Goal: Transaction & Acquisition: Book appointment/travel/reservation

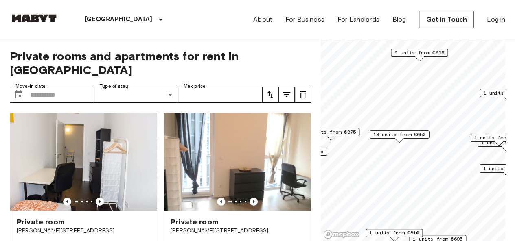
click at [410, 136] on span "18 units from €650" at bounding box center [399, 134] width 53 height 7
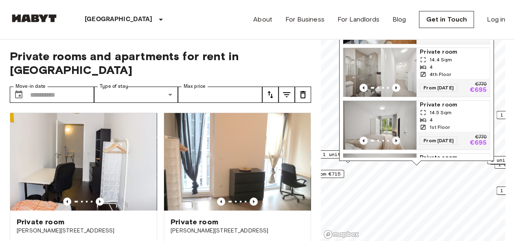
click at [396, 143] on icon "Previous image" at bounding box center [396, 140] width 2 height 3
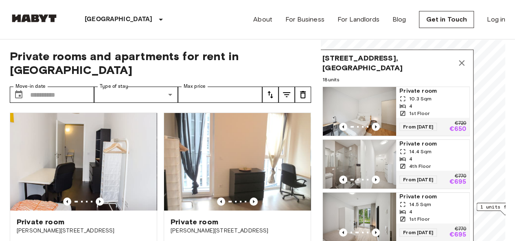
click at [457, 67] on icon "Map marker" at bounding box center [462, 63] width 10 height 10
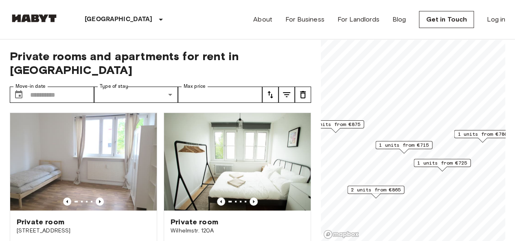
click at [397, 145] on span "1 units from €715" at bounding box center [404, 145] width 50 height 7
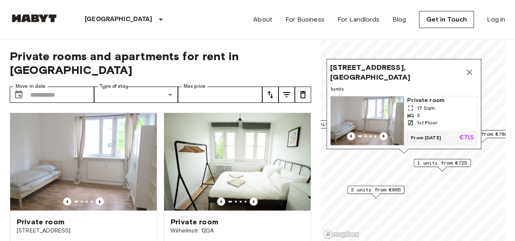
click at [388, 86] on span "1 units" at bounding box center [403, 89] width 147 height 7
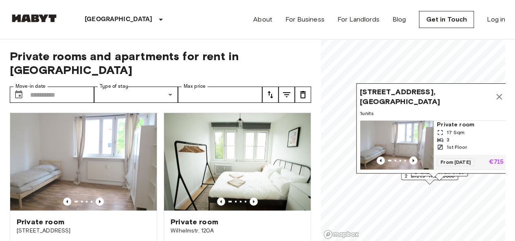
click at [280, 87] on button "tune" at bounding box center [287, 95] width 16 height 16
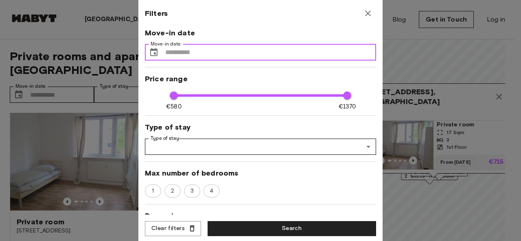
click at [327, 49] on input "Move-in date" at bounding box center [270, 52] width 211 height 16
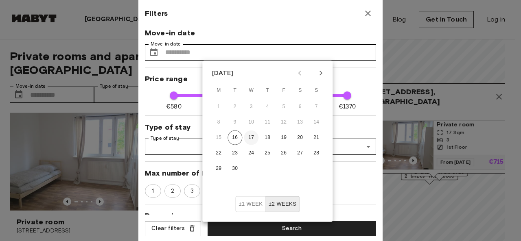
click at [251, 136] on button "17" at bounding box center [251, 138] width 15 height 15
type input "**********"
type input "**"
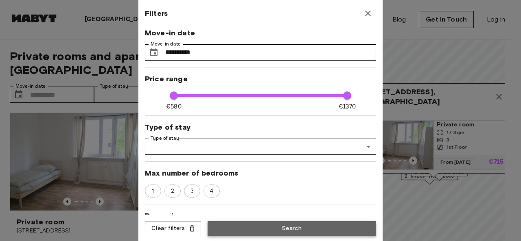
click at [298, 227] on button "Search" at bounding box center [292, 229] width 169 height 15
type input "**********"
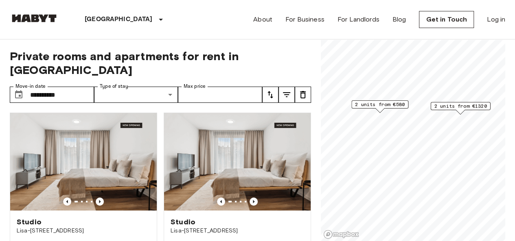
click at [394, 107] on span "2 units from €580" at bounding box center [380, 104] width 50 height 7
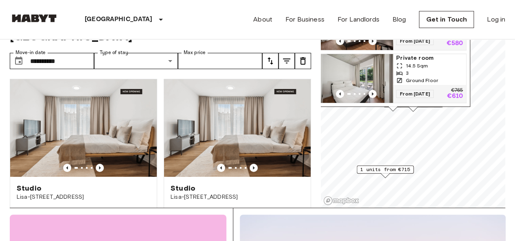
scroll to position [32, 0]
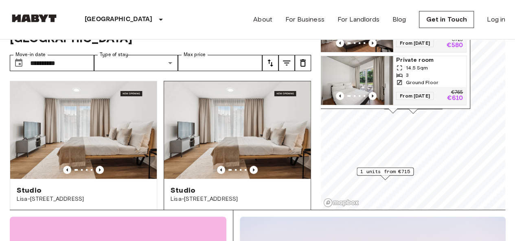
click at [267, 166] on div at bounding box center [237, 170] width 147 height 8
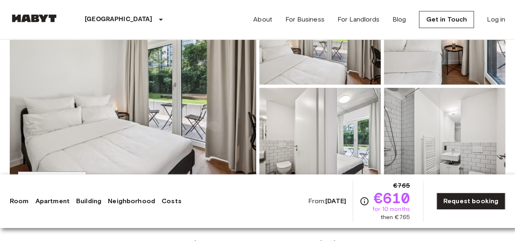
scroll to position [123, 0]
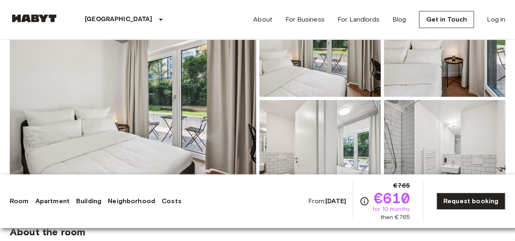
click at [194, 20] on div "[GEOGRAPHIC_DATA] [GEOGRAPHIC_DATA] [GEOGRAPHIC_DATA] [GEOGRAPHIC_DATA] [GEOGRA…" at bounding box center [258, 19] width 496 height 39
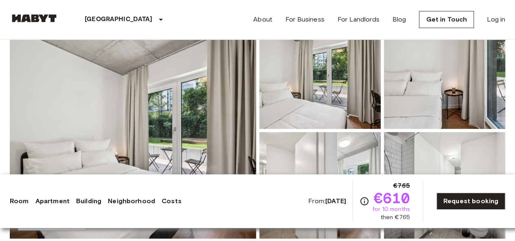
scroll to position [0, 0]
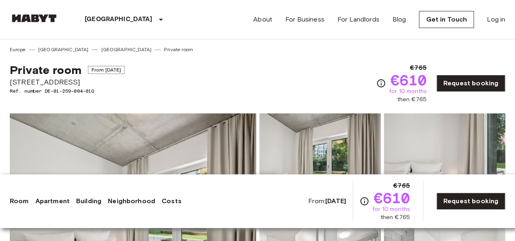
click at [447, 106] on div "Show all photos" at bounding box center [256, 216] width 499 height 230
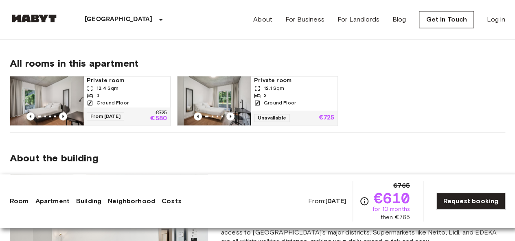
scroll to position [630, 0]
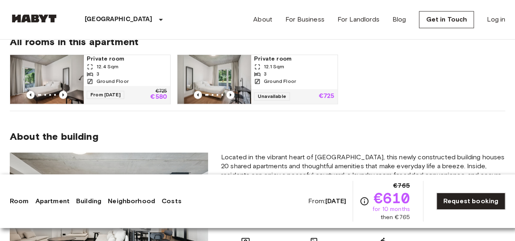
click at [120, 71] on div "3" at bounding box center [127, 73] width 80 height 7
